Goal: Find specific page/section: Find specific page/section

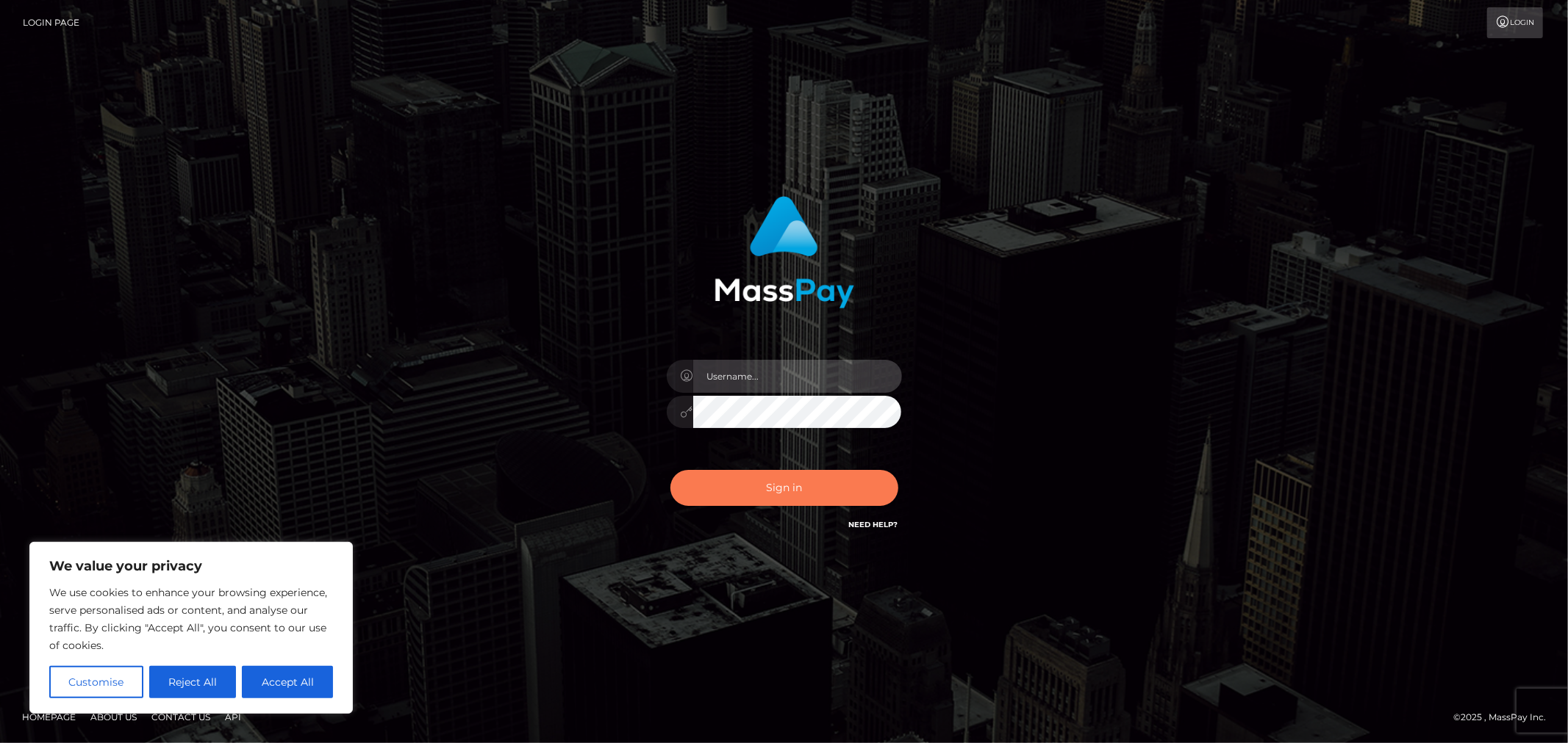
type input "MJSamelo"
click at [738, 492] on button "Sign in" at bounding box center [784, 488] width 228 height 36
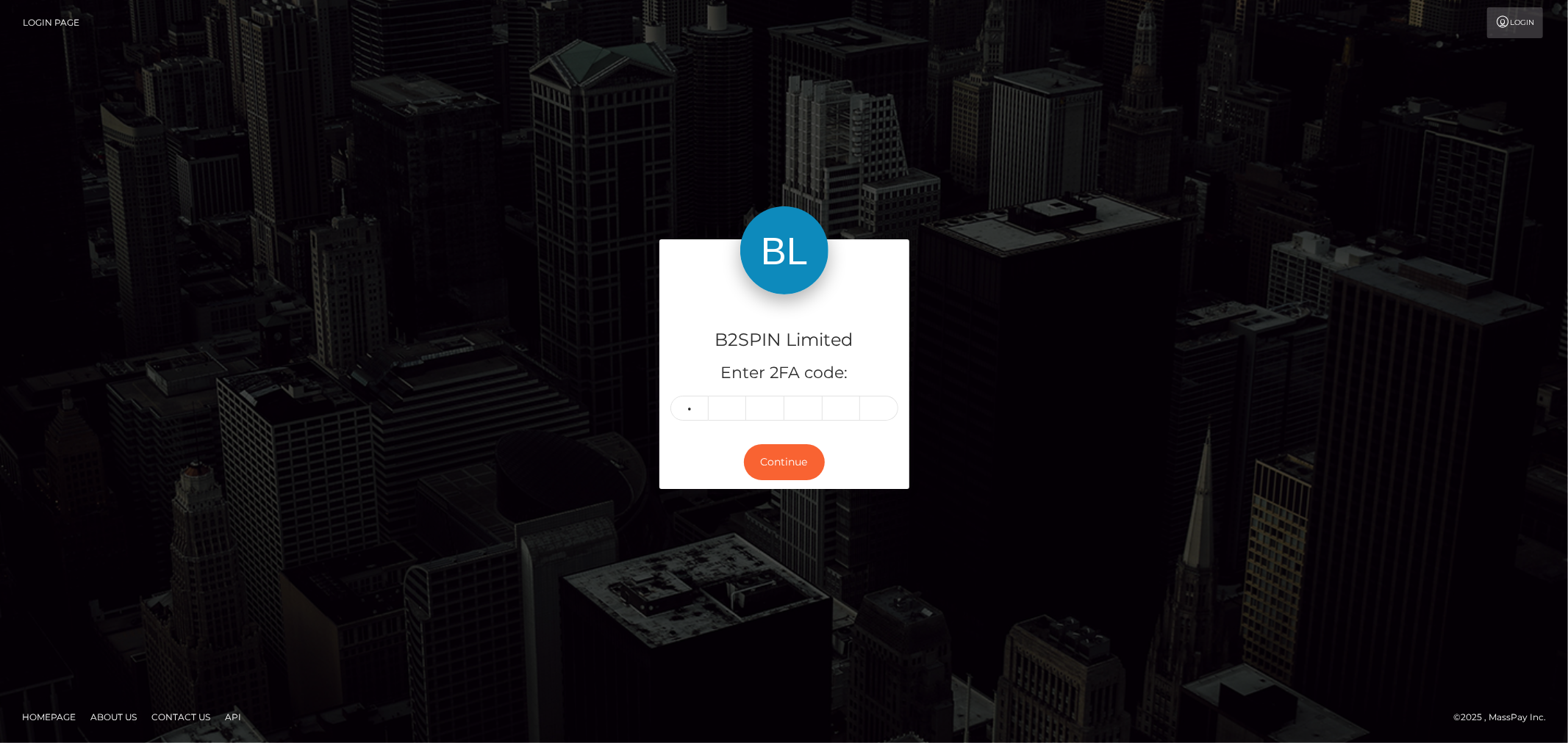
type input "6"
type input "7"
type input "4"
type input "3"
type input "5"
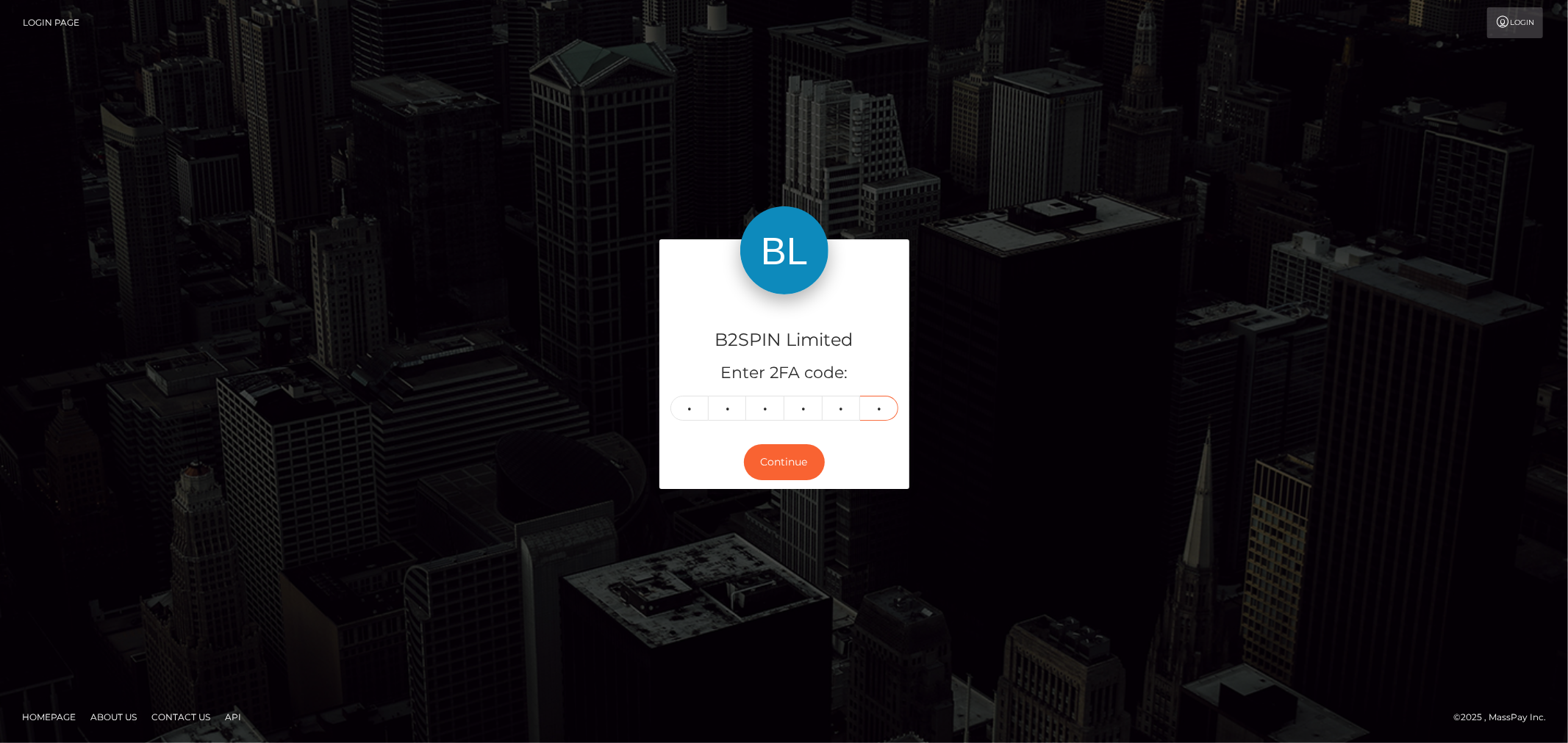
type input "1"
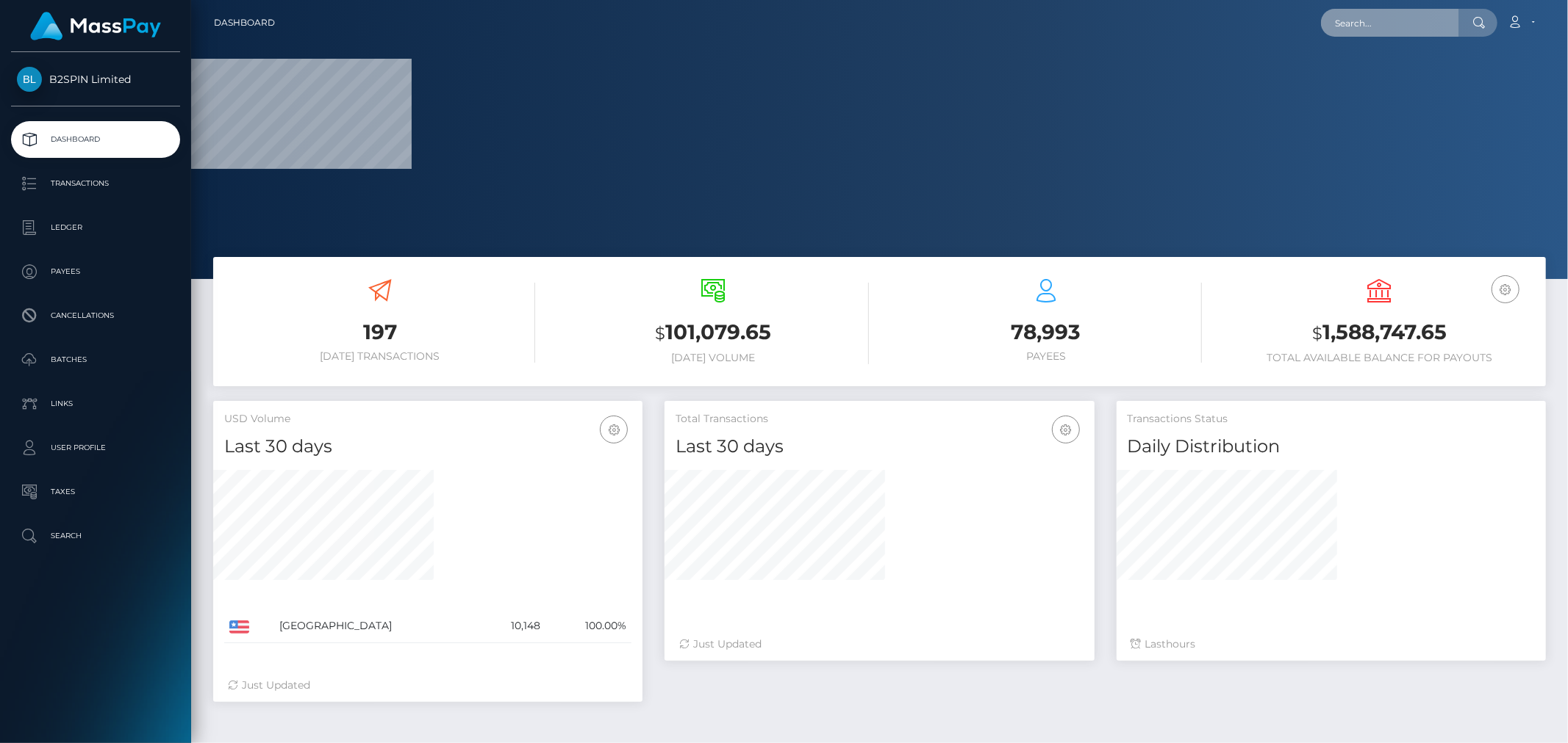
click at [1363, 20] on input "text" at bounding box center [1390, 22] width 138 height 28
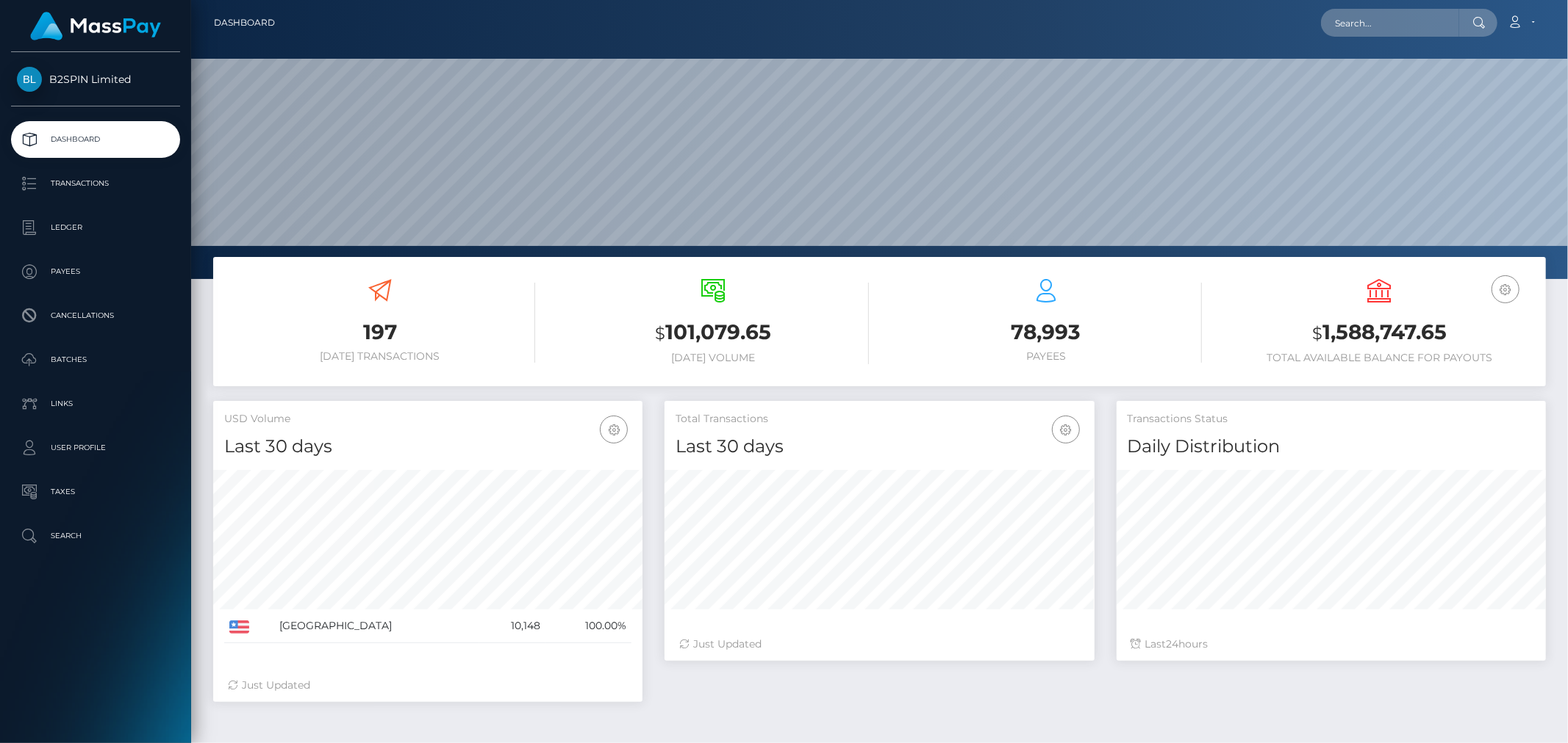
scroll to position [260, 429]
click at [1430, 25] on input "text" at bounding box center [1390, 22] width 138 height 28
paste input "aac1a751-891f-4934-aff1-ebbf15126070"
click at [1363, 17] on input "aac1a751-891f-4934-aff1-ebbf15126070" at bounding box center [1390, 22] width 138 height 28
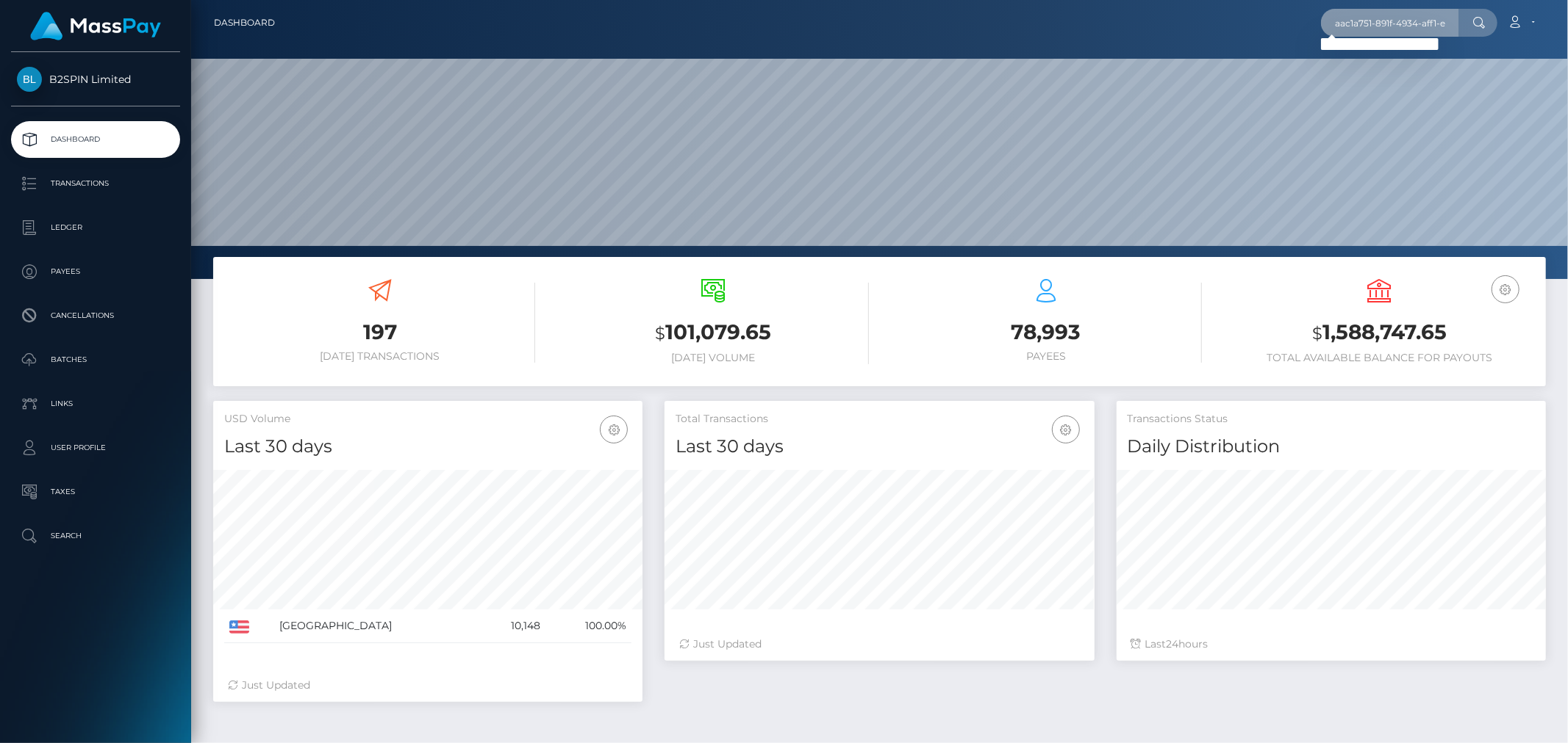
click at [1363, 17] on input "aac1a751-891f-4934-aff1-ebbf15126070" at bounding box center [1390, 22] width 138 height 28
paste input "d3d71343-44ee-4b0b-9fe4-0fbe62291799"
click at [1404, 13] on input "d3d71343-44ee-4b0b-9fe4-0fbe62291799" at bounding box center [1390, 22] width 138 height 28
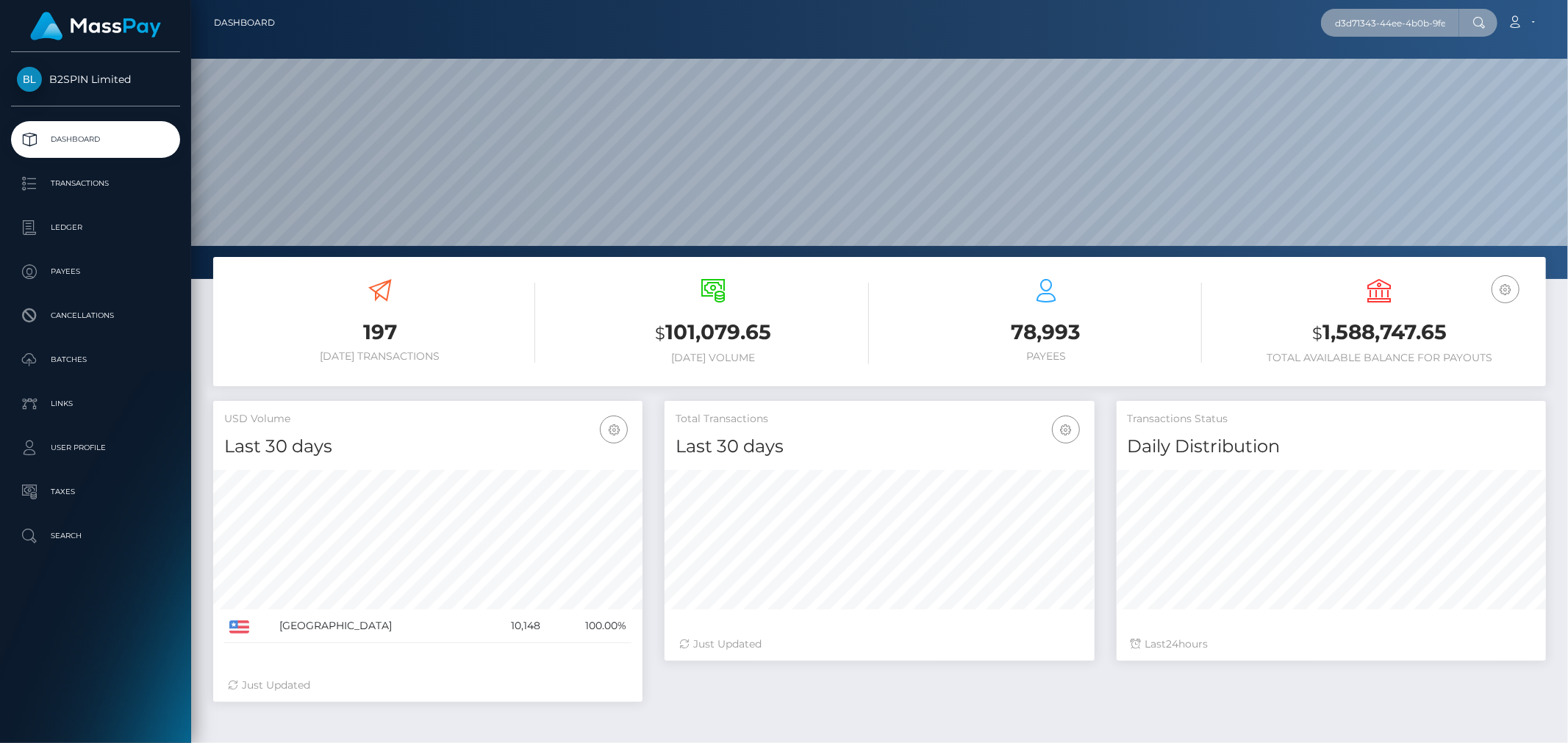
click at [1404, 13] on input "d3d71343-44ee-4b0b-9fe4-0fbe62291799" at bounding box center [1390, 22] width 138 height 28
paste input "1959329742"
type input "1959329742"
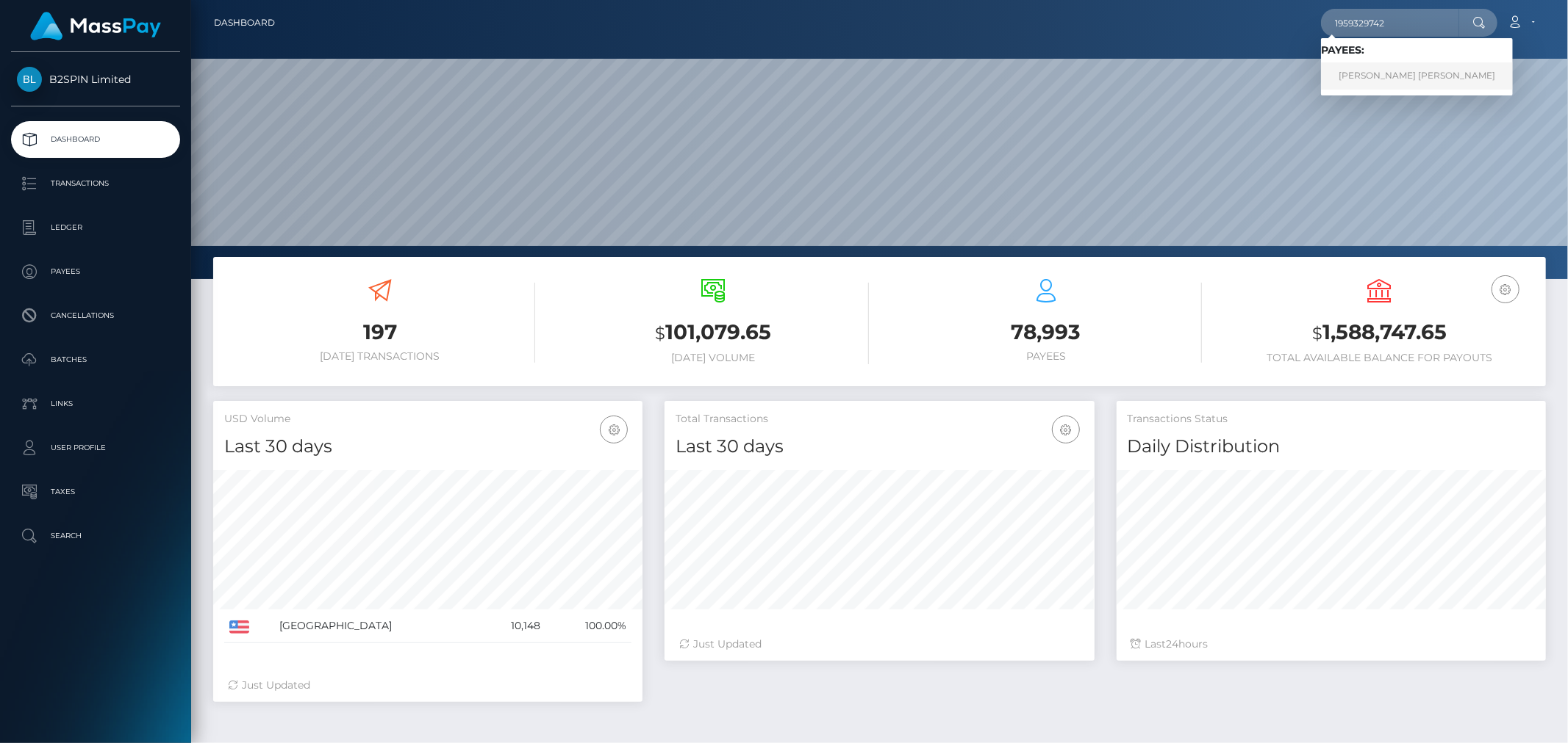
click at [1365, 71] on link "RAFAEL JR QUINTANILLA" at bounding box center [1416, 75] width 192 height 27
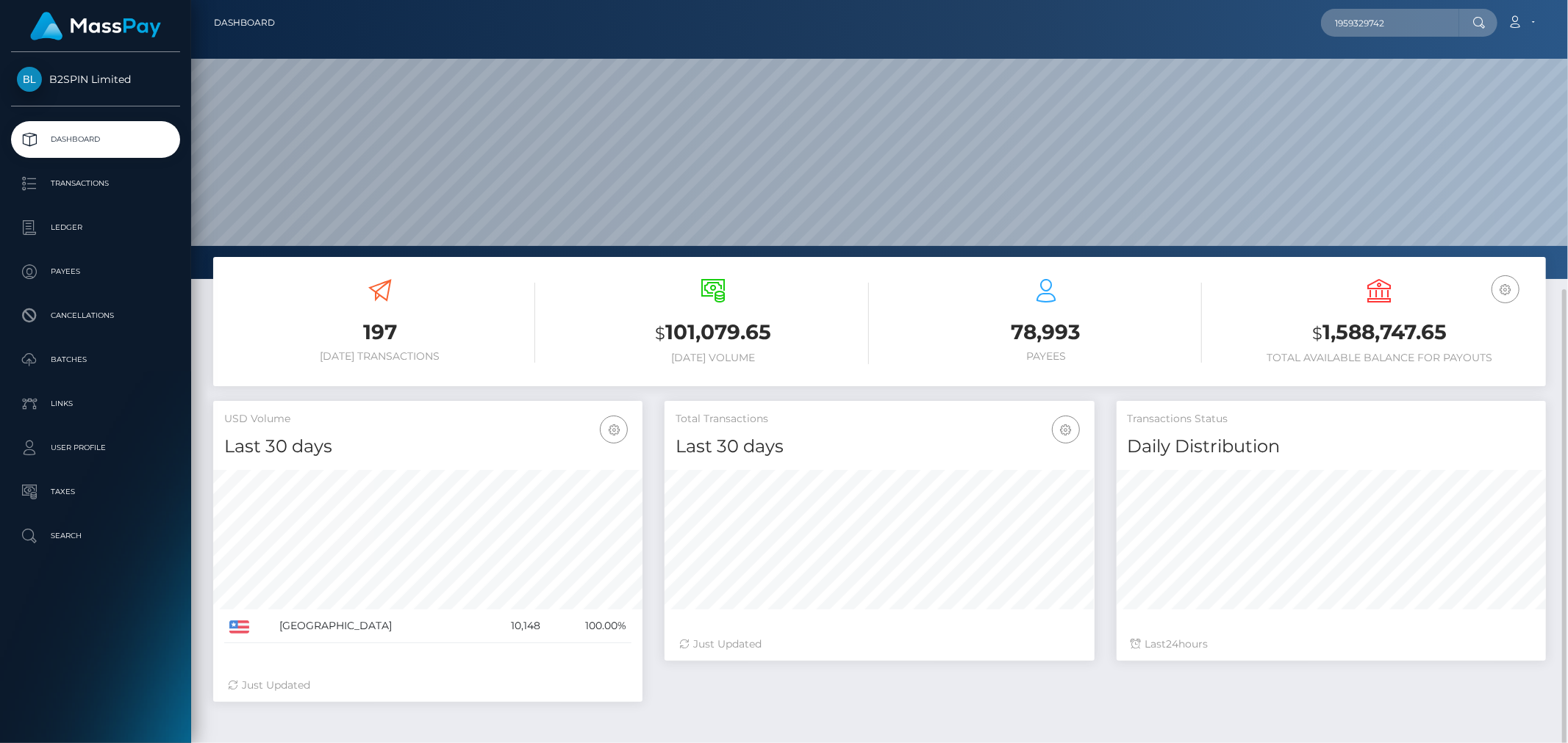
scroll to position [217, 0]
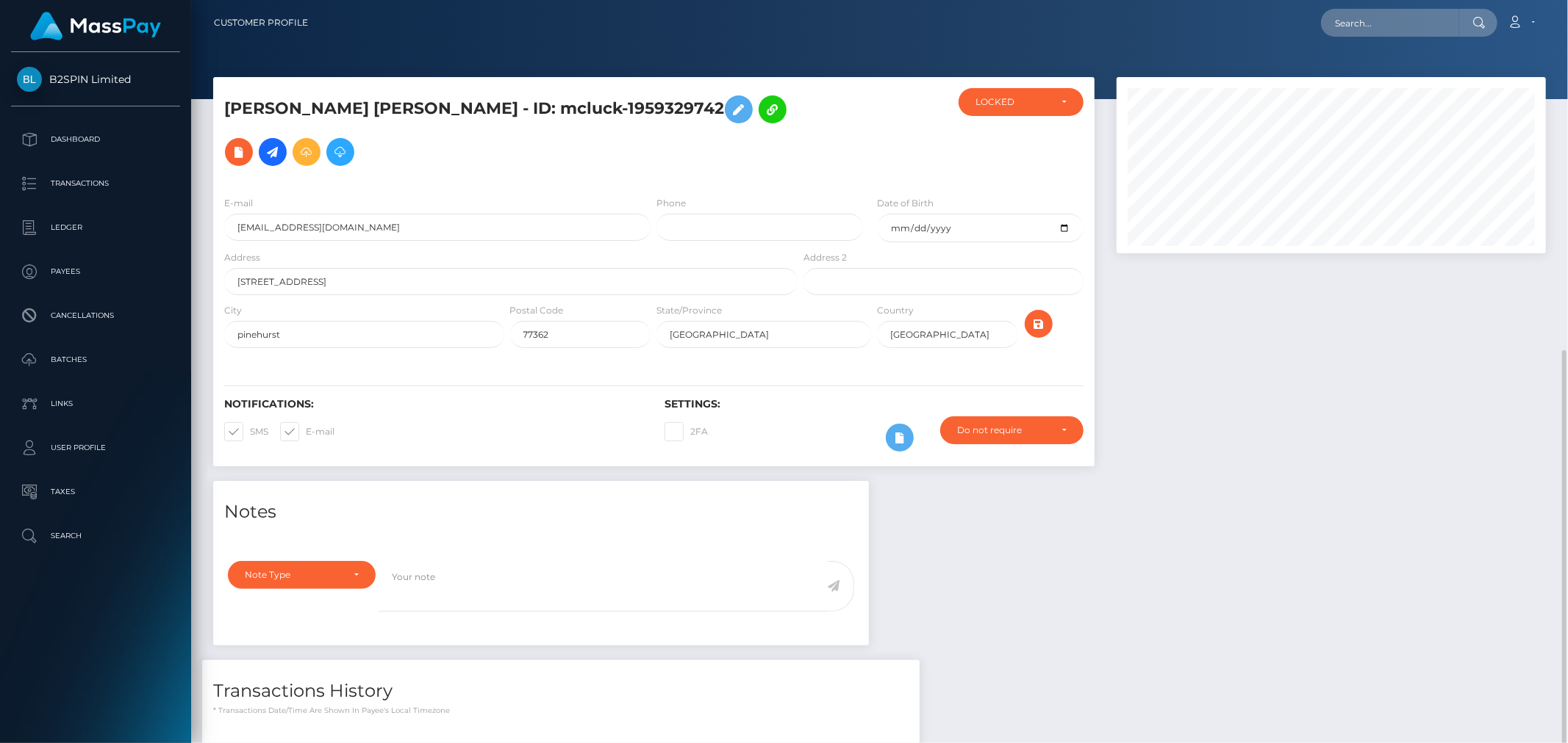
scroll to position [176, 429]
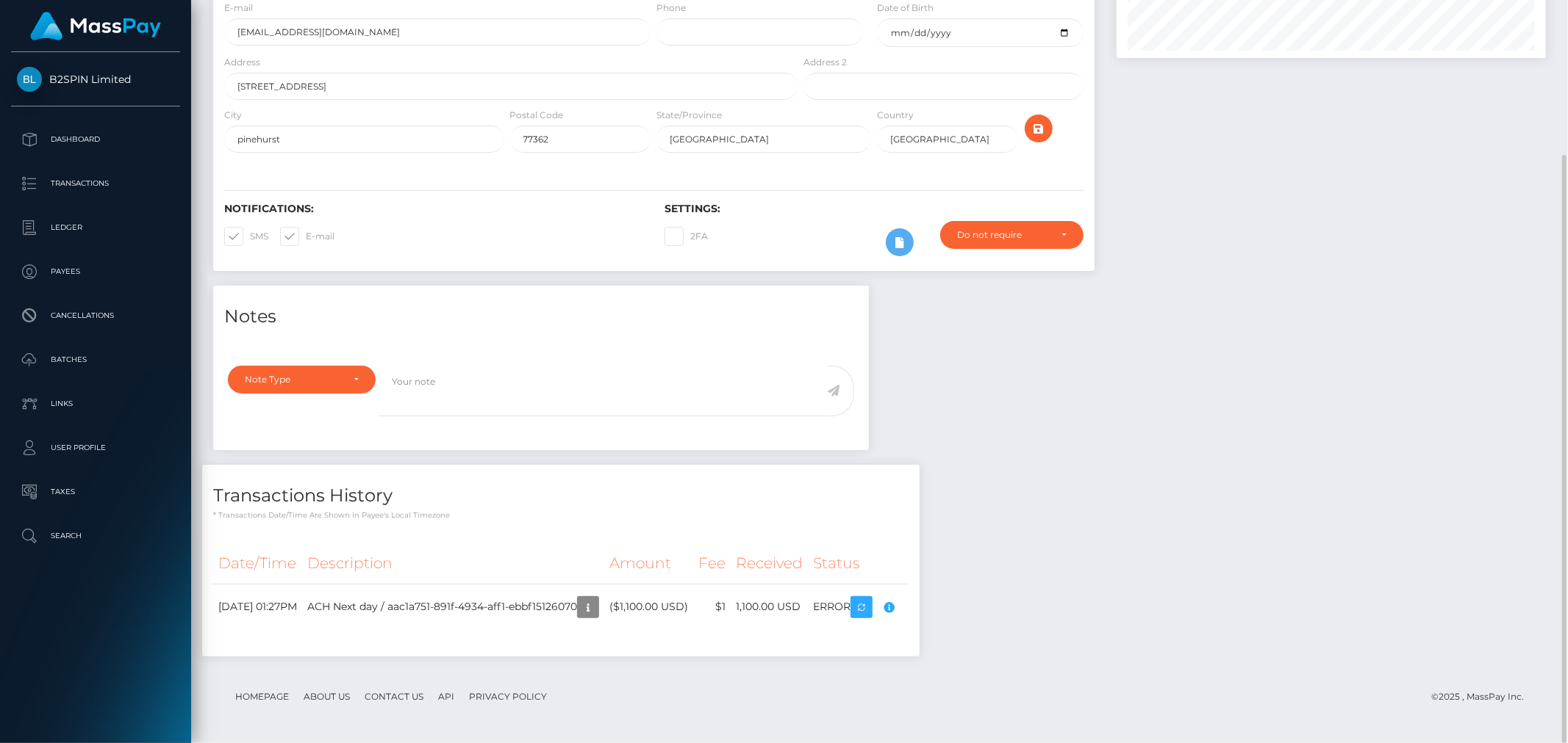
click at [1267, 452] on div "Notes Note Type Compliance Clear Compliance General Note Type" at bounding box center [880, 479] width 1355 height 385
click at [1265, 465] on div "Notes Note Type Compliance Clear Compliance General Note Type" at bounding box center [880, 479] width 1355 height 385
click at [1202, 512] on div "Notes Note Type Compliance Clear Compliance General Note Type" at bounding box center [880, 479] width 1355 height 385
